Goal: Task Accomplishment & Management: Use online tool/utility

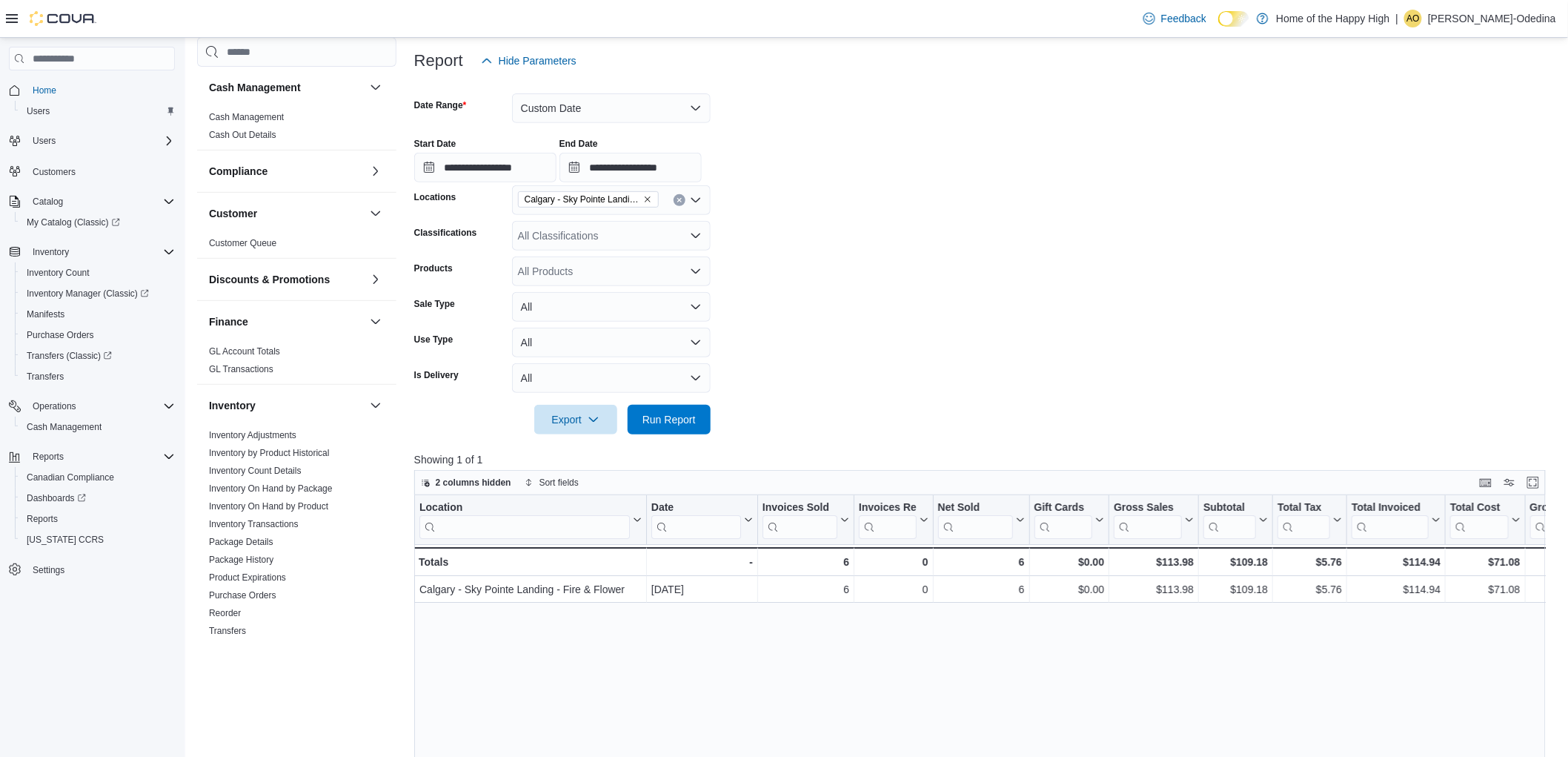
scroll to position [658, 0]
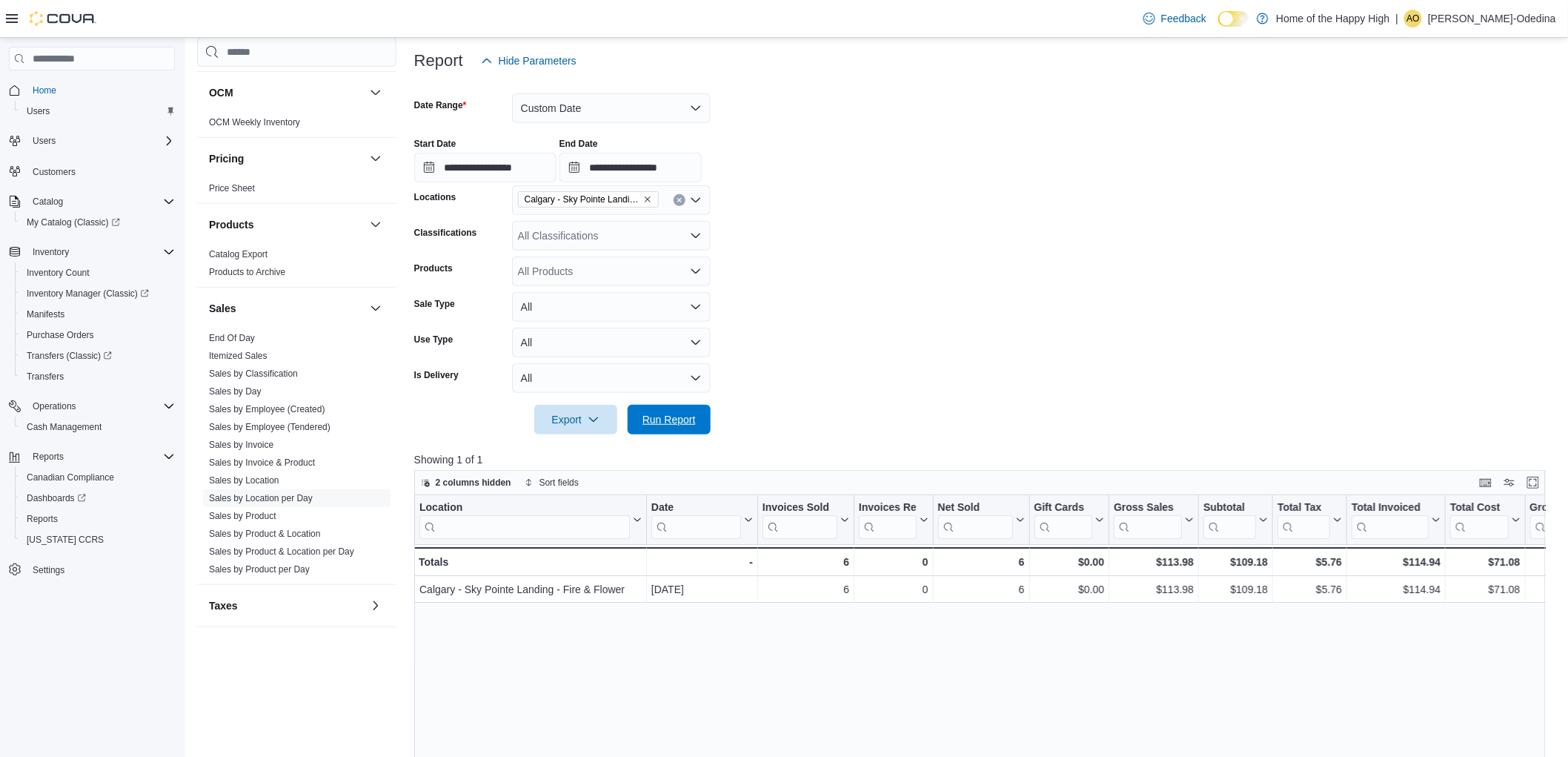
drag, startPoint x: 661, startPoint y: 407, endPoint x: 1146, endPoint y: 261, distance: 506.5
click at [661, 407] on span "Run Report" at bounding box center [670, 419] width 65 height 30
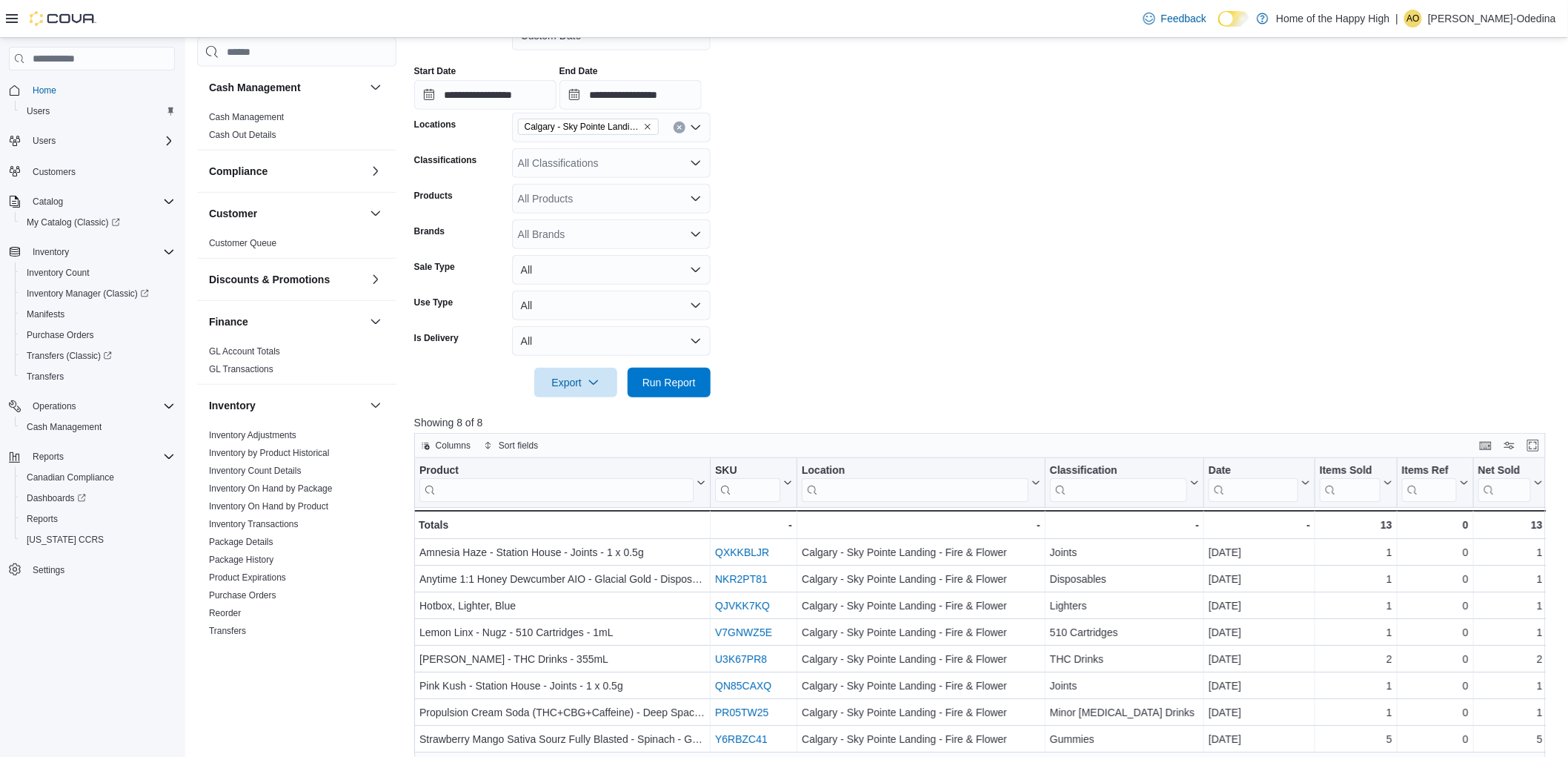
scroll to position [666, 0]
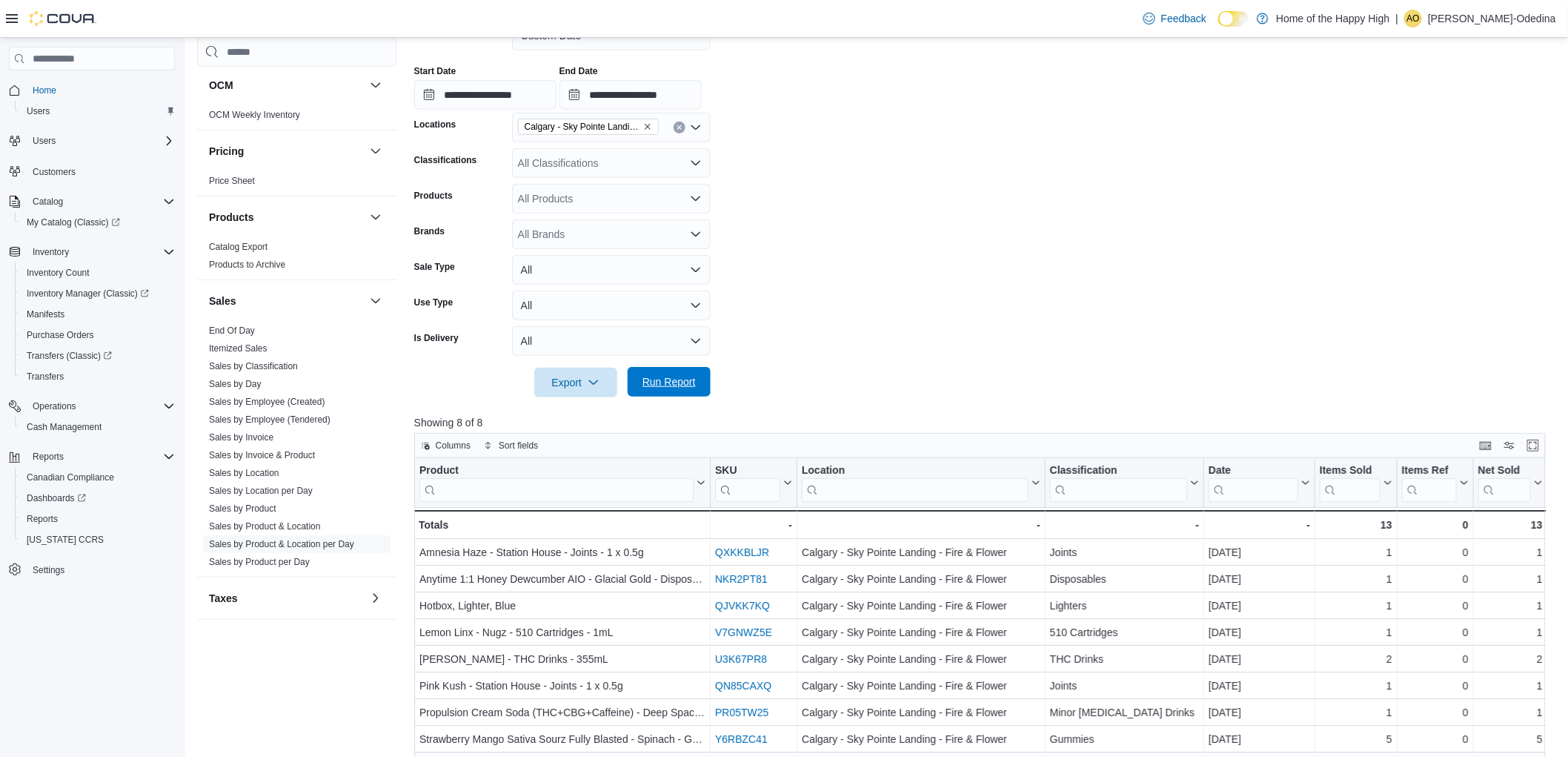
click at [672, 368] on span "Run Report" at bounding box center [670, 382] width 65 height 30
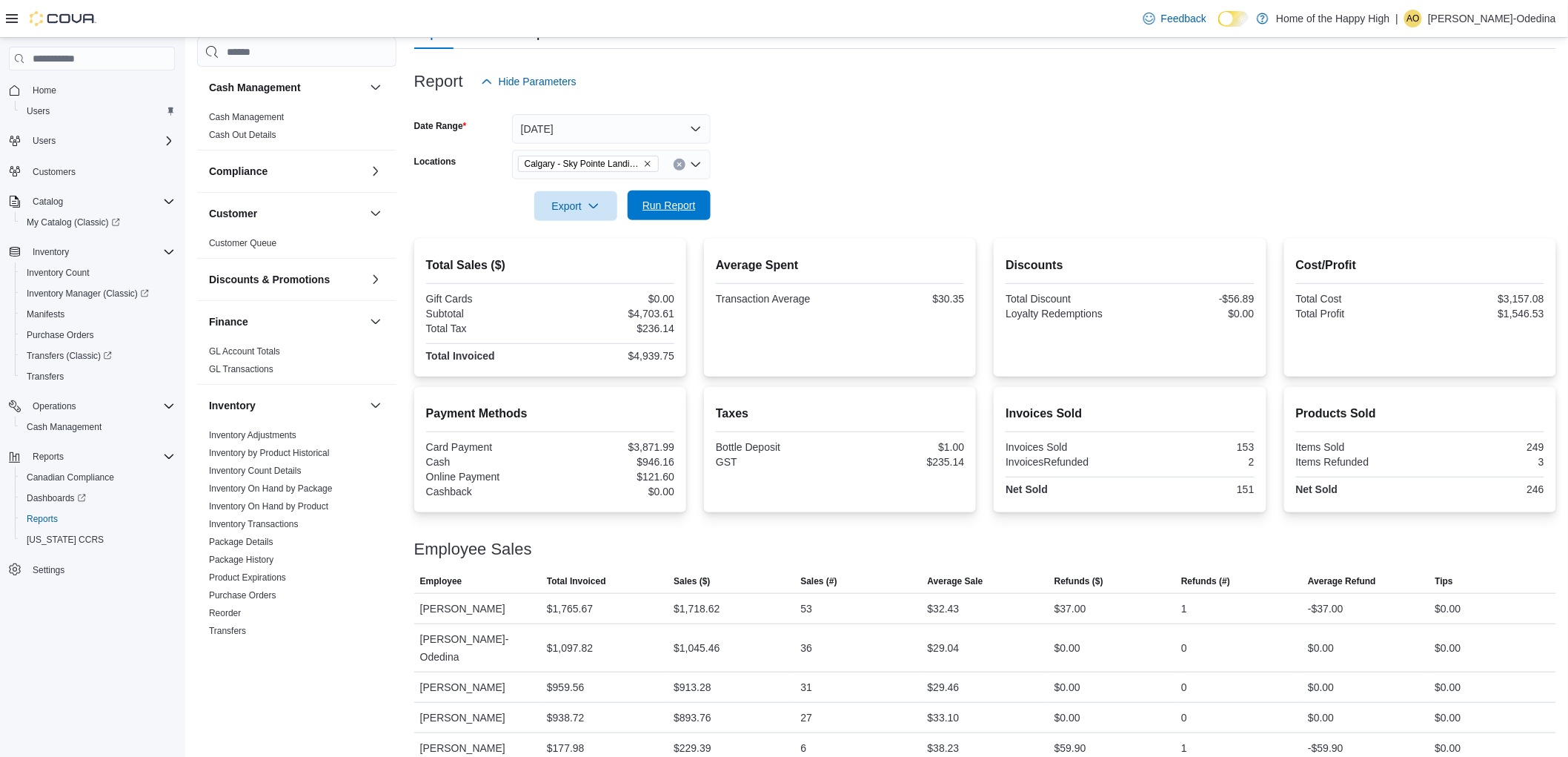
scroll to position [493, 0]
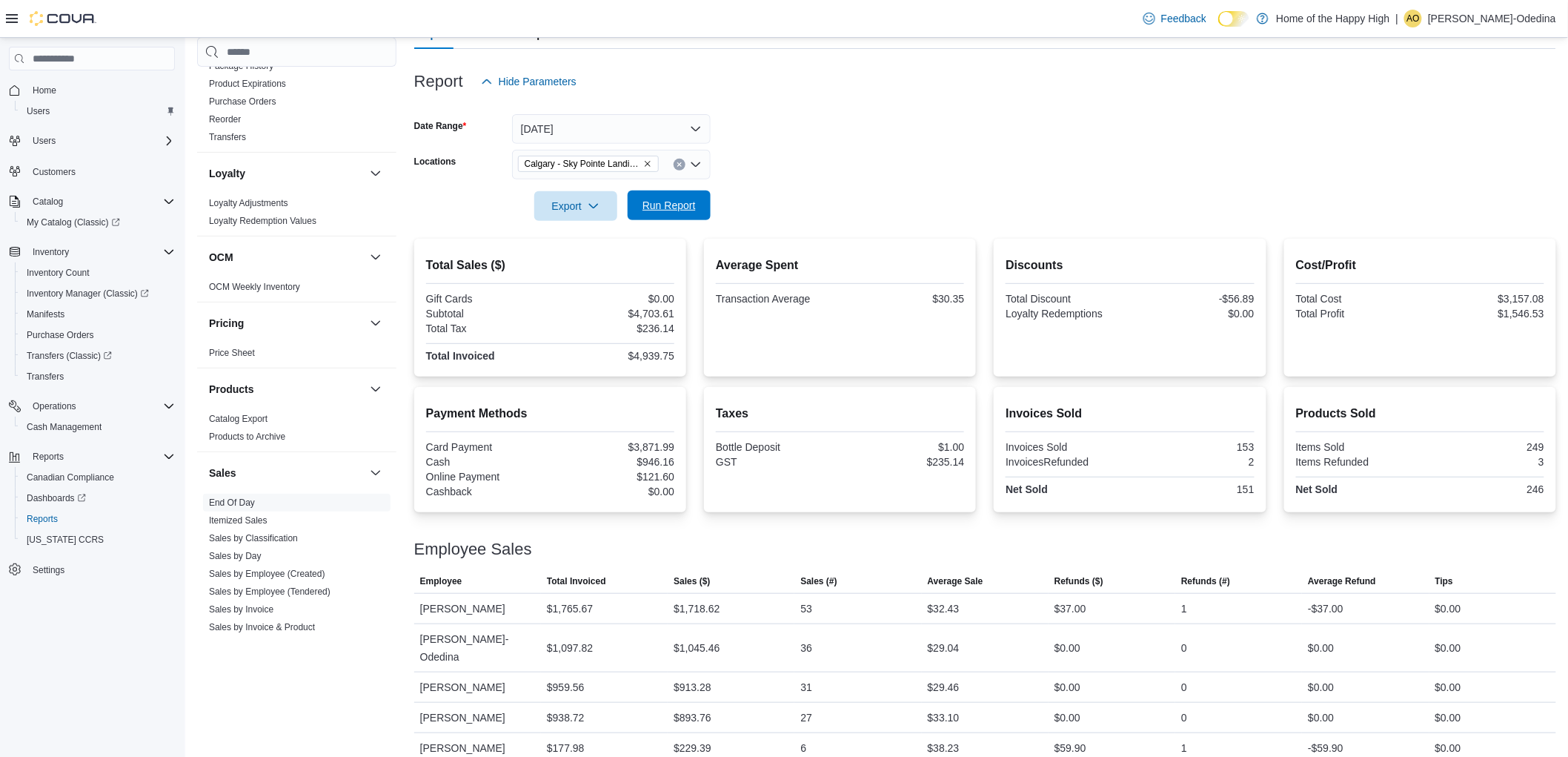
click at [670, 210] on span "Run Report" at bounding box center [669, 205] width 53 height 15
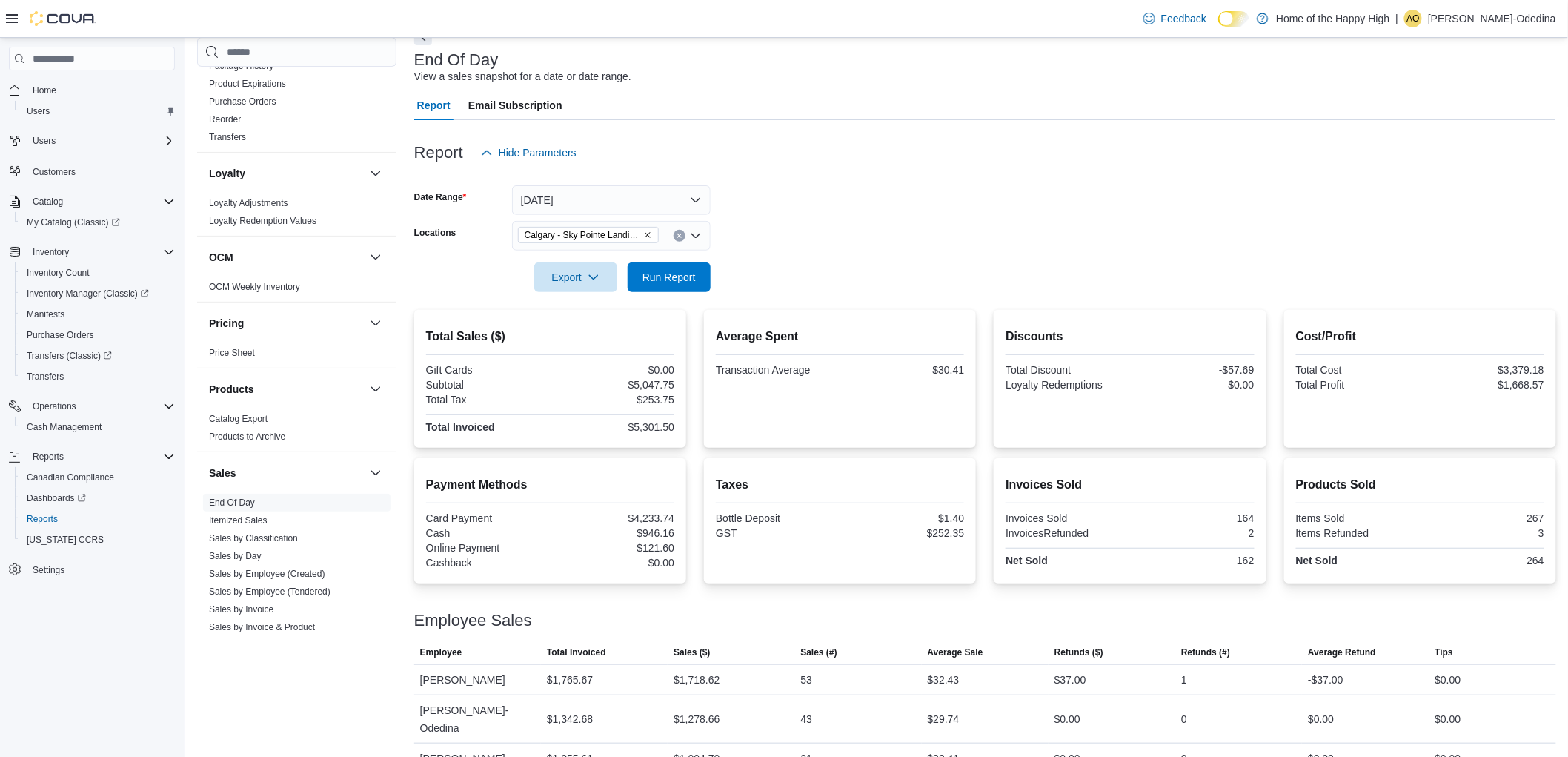
scroll to position [154, 0]
